Goal: Check status: Check status

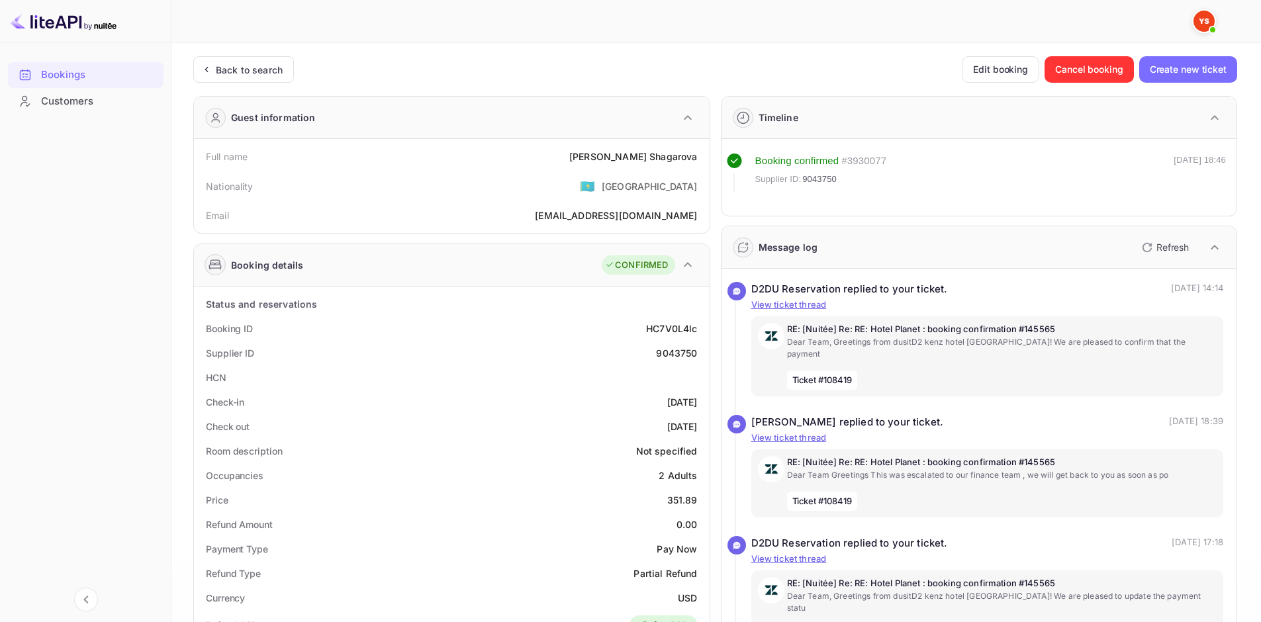
click at [81, 27] on img at bounding box center [64, 21] width 106 height 21
click at [58, 26] on img at bounding box center [64, 21] width 106 height 21
click at [240, 71] on div "Back to search" at bounding box center [249, 70] width 67 height 14
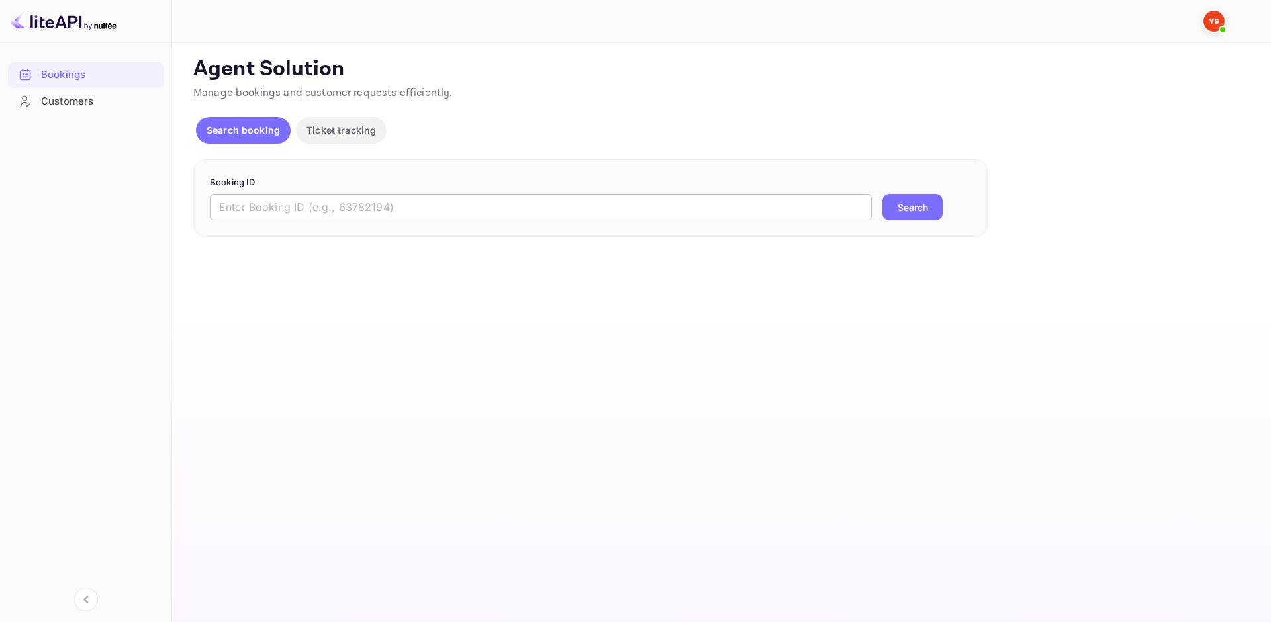
click at [369, 210] on input "text" at bounding box center [541, 207] width 662 height 26
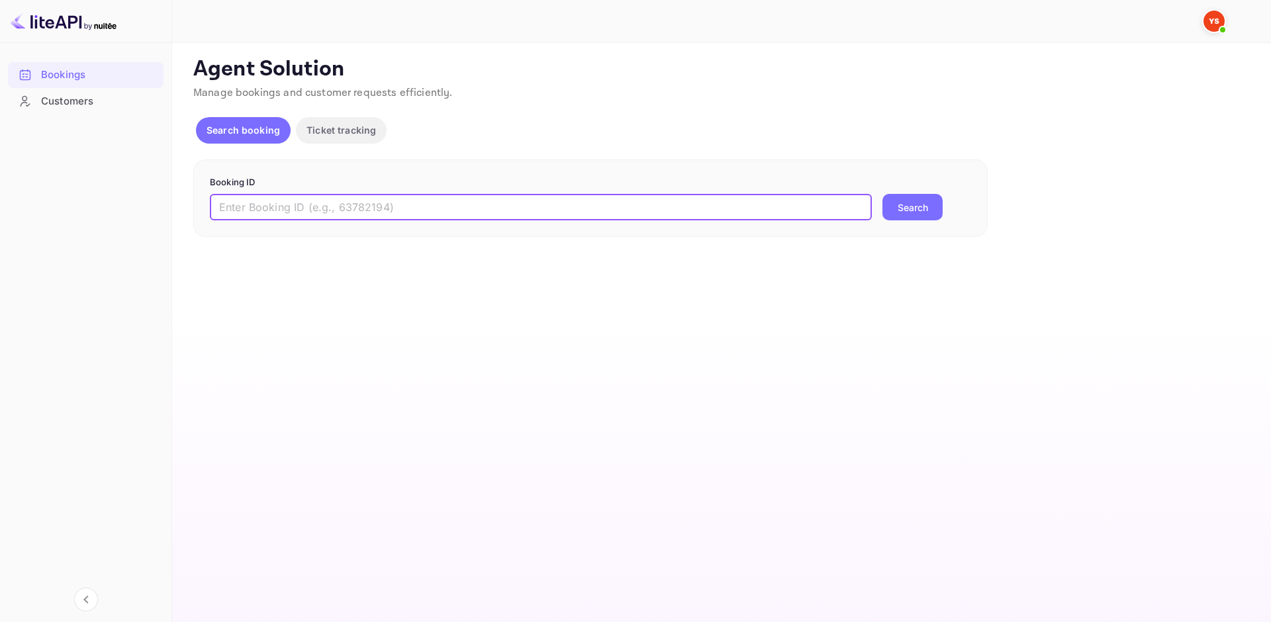
paste input "8805895"
type input "8805895"
click at [930, 214] on button "Search" at bounding box center [912, 207] width 60 height 26
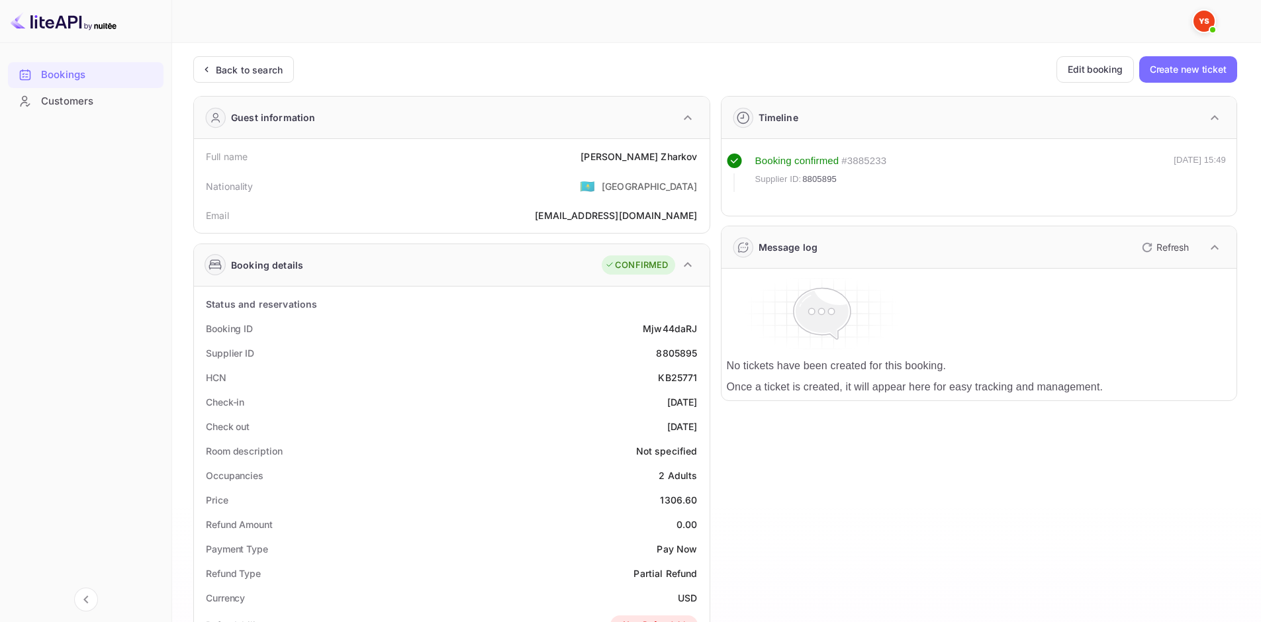
click at [634, 156] on div "[PERSON_NAME]" at bounding box center [639, 157] width 116 height 14
click at [634, 155] on div "[PERSON_NAME]" at bounding box center [639, 157] width 116 height 14
copy div "[PERSON_NAME]"
click at [676, 501] on div "1306.60" at bounding box center [678, 500] width 37 height 14
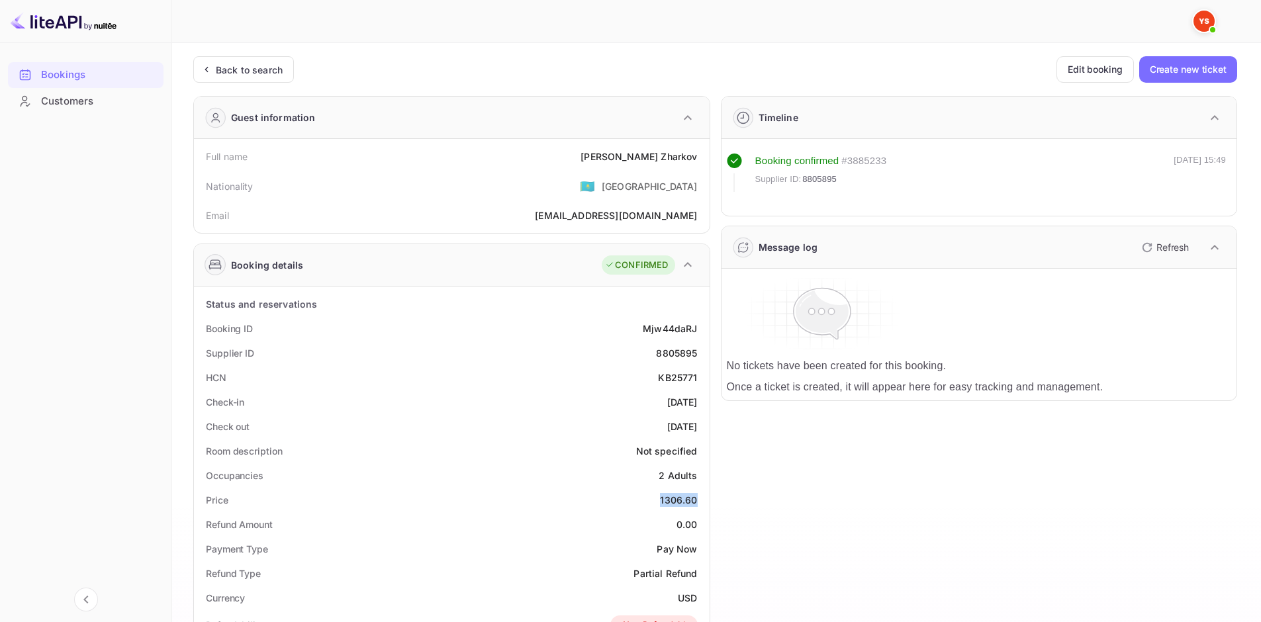
click at [676, 501] on div "1306.60" at bounding box center [678, 500] width 37 height 14
copy div "1306.60"
